Goal: Task Accomplishment & Management: Manage account settings

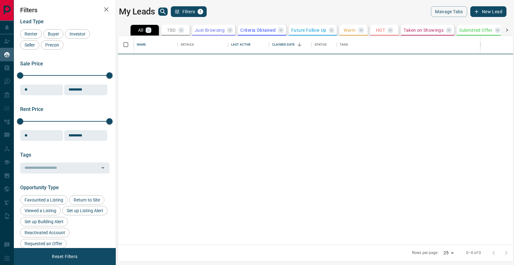
scroll to position [209, 395]
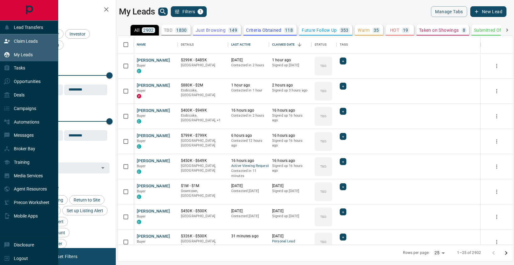
click at [9, 42] on icon at bounding box center [7, 41] width 6 height 4
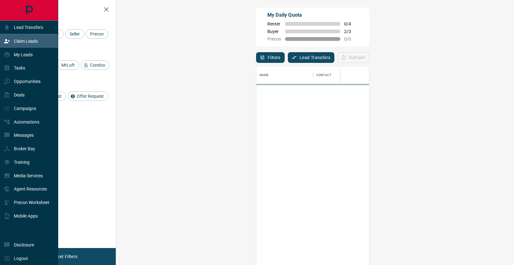
scroll to position [202, 384]
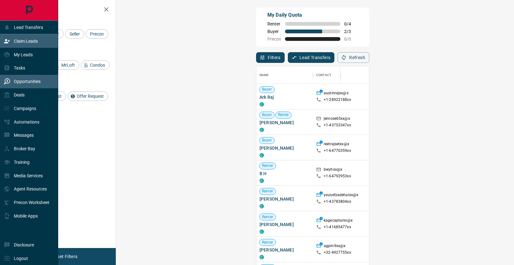
click at [13, 87] on div "Opportunities" at bounding box center [29, 82] width 58 height 14
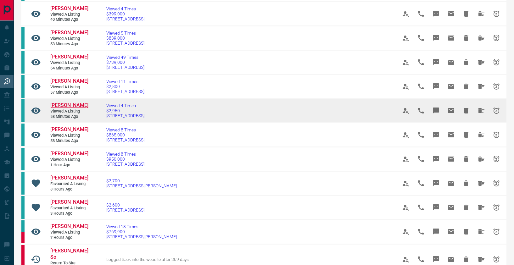
scroll to position [73, 0]
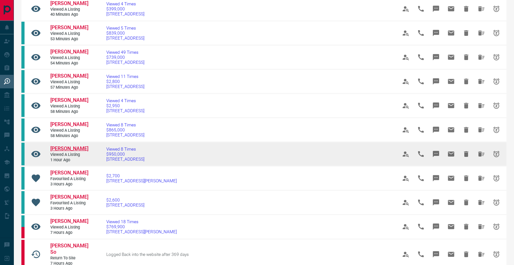
click at [64, 149] on span "[PERSON_NAME]" at bounding box center [69, 149] width 38 height 6
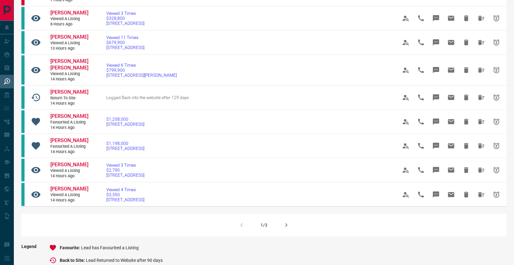
scroll to position [337, 0]
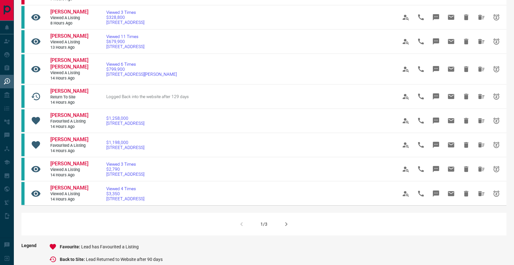
click at [287, 221] on button "button" at bounding box center [286, 224] width 15 height 15
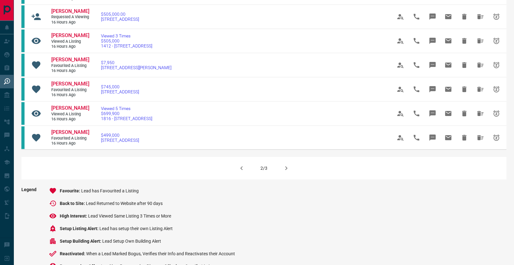
scroll to position [380, 0]
click at [281, 175] on button "button" at bounding box center [286, 167] width 15 height 15
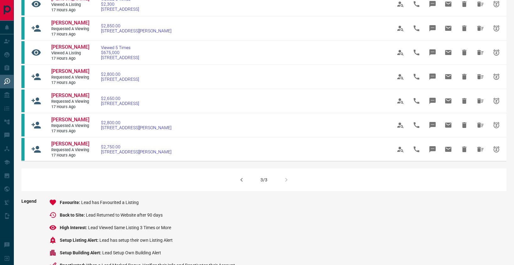
scroll to position [102, 0]
click at [284, 191] on div "3/3" at bounding box center [263, 179] width 485 height 23
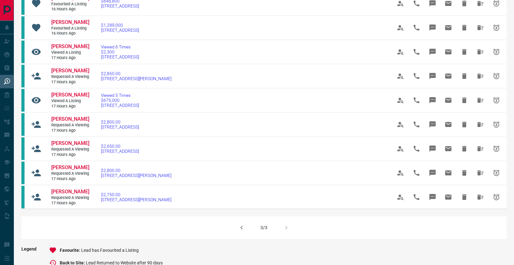
scroll to position [0, 0]
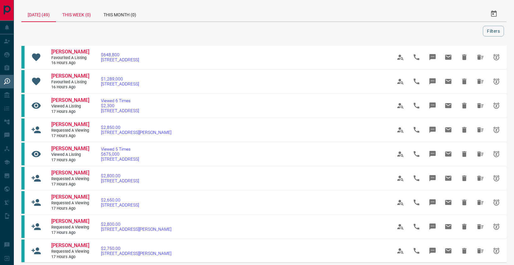
click at [74, 17] on div "This Week (0)" at bounding box center [76, 13] width 41 height 15
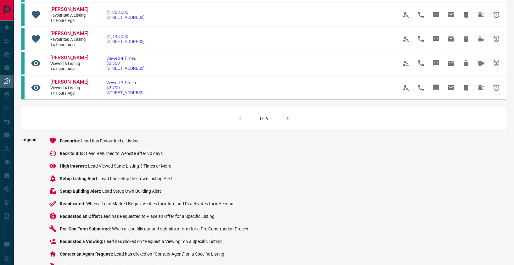
scroll to position [444, 0]
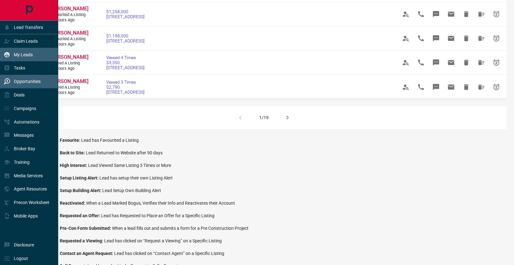
click at [23, 54] on p "My Leads" at bounding box center [23, 54] width 19 height 5
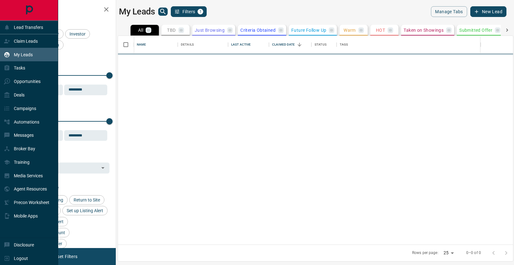
scroll to position [209, 395]
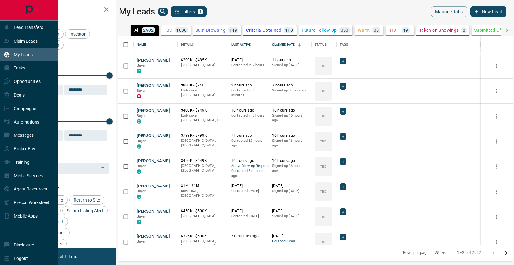
click at [21, 34] on hr at bounding box center [29, 34] width 58 height 0
click at [22, 48] on div "My Leads" at bounding box center [29, 55] width 58 height 14
click at [21, 45] on div "Claim Leads" at bounding box center [21, 41] width 34 height 10
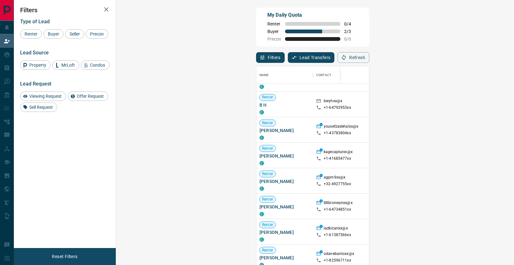
scroll to position [325, 0]
